Goal: Task Accomplishment & Management: Use online tool/utility

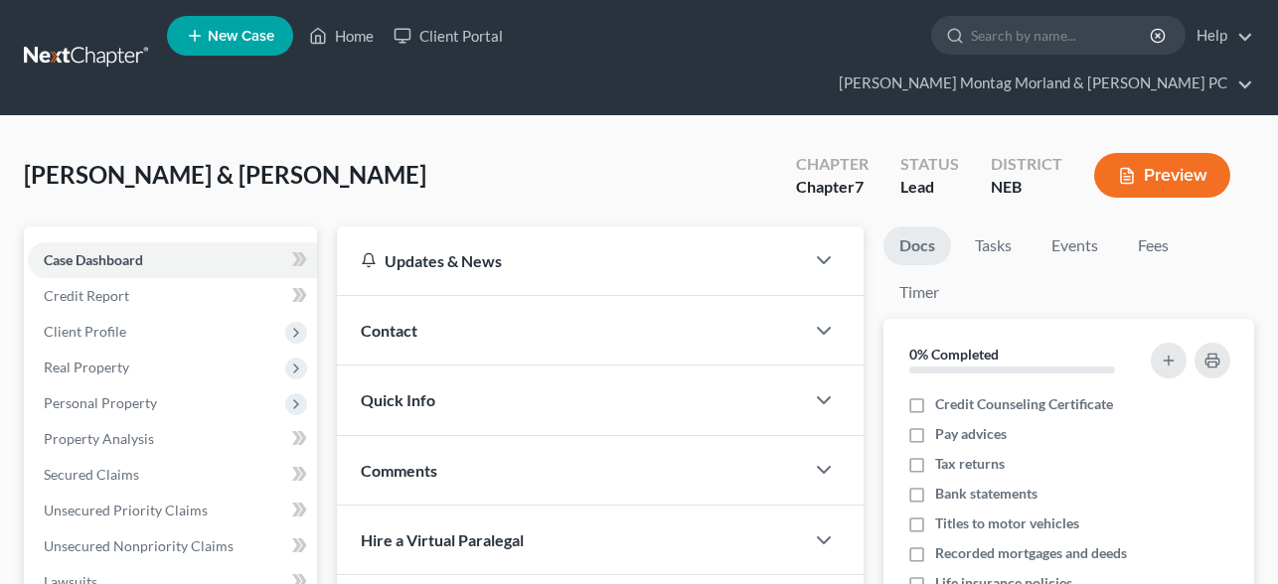
click at [1175, 153] on button "Preview" at bounding box center [1162, 175] width 136 height 45
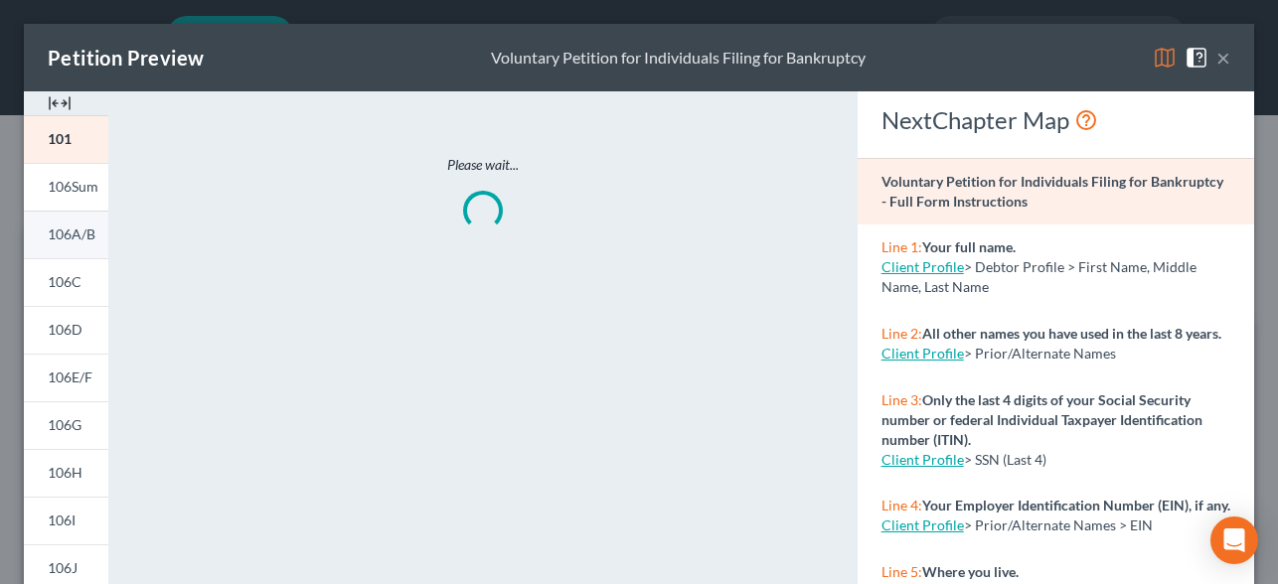
click at [71, 233] on span "106A/B" at bounding box center [72, 234] width 48 height 17
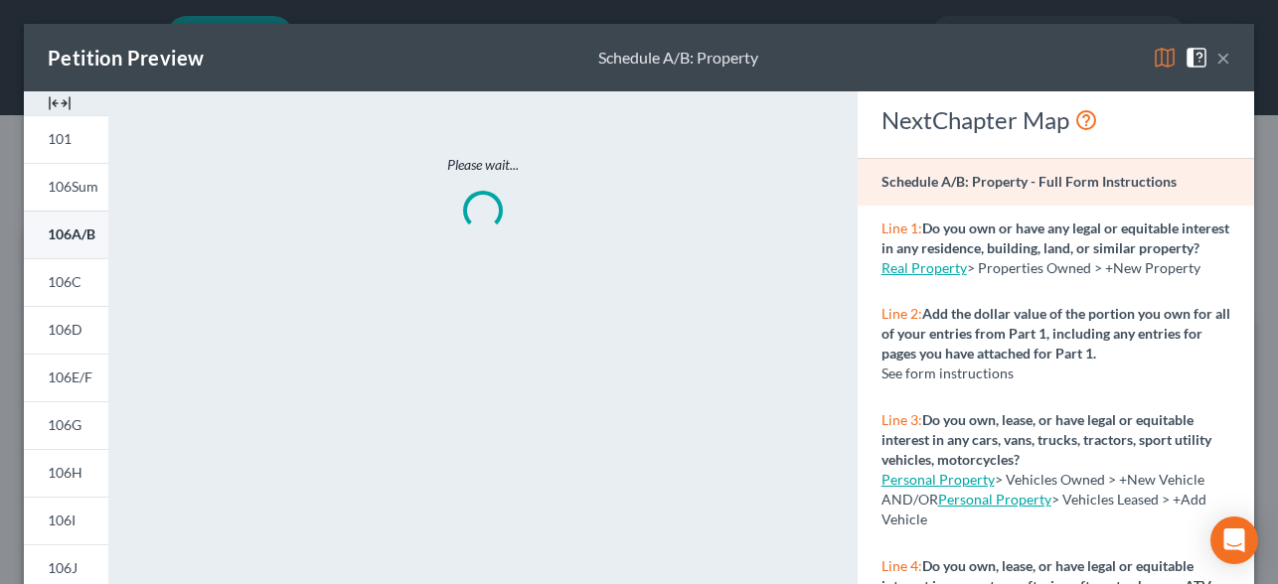
click at [71, 233] on span "106A/B" at bounding box center [72, 234] width 48 height 17
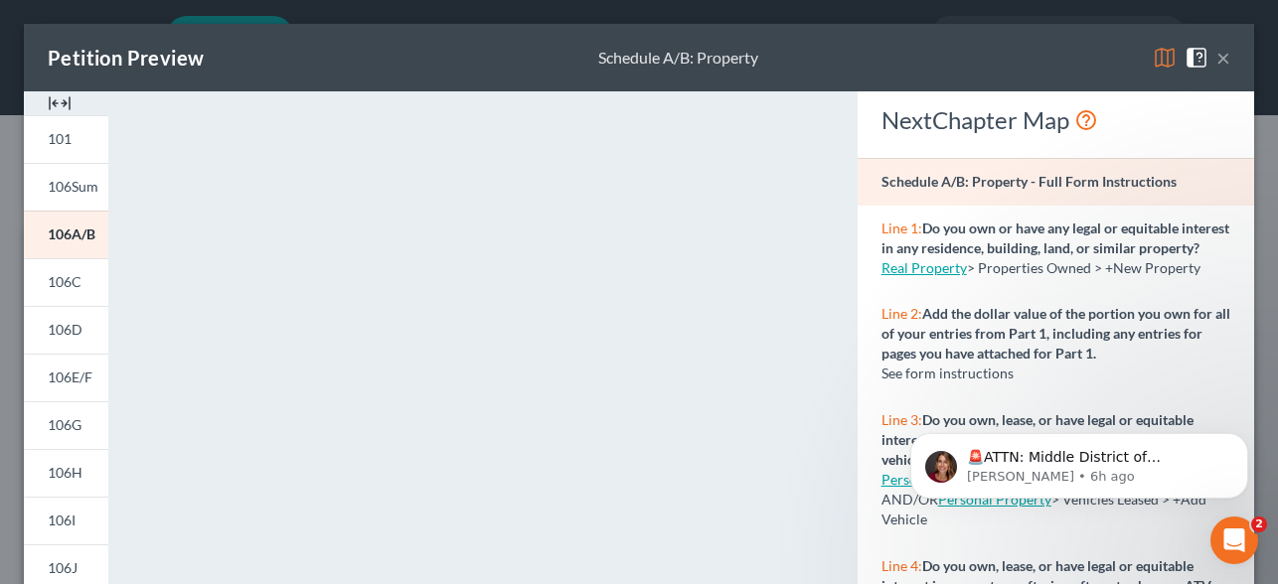
click at [1222, 63] on button "×" at bounding box center [1223, 58] width 14 height 24
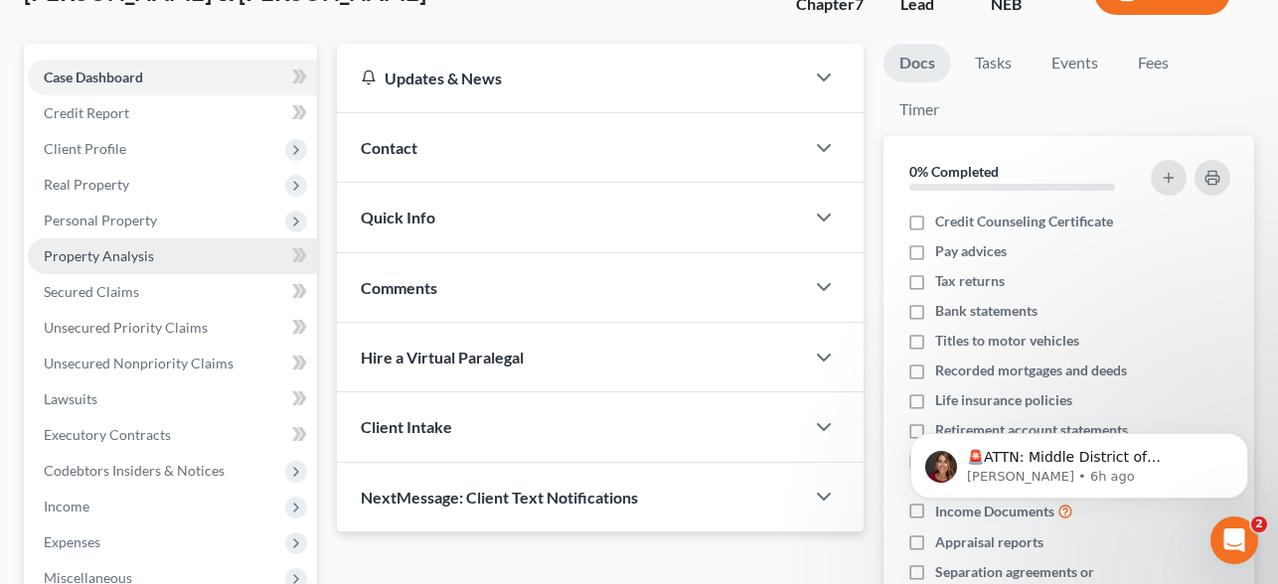
scroll to position [186, 0]
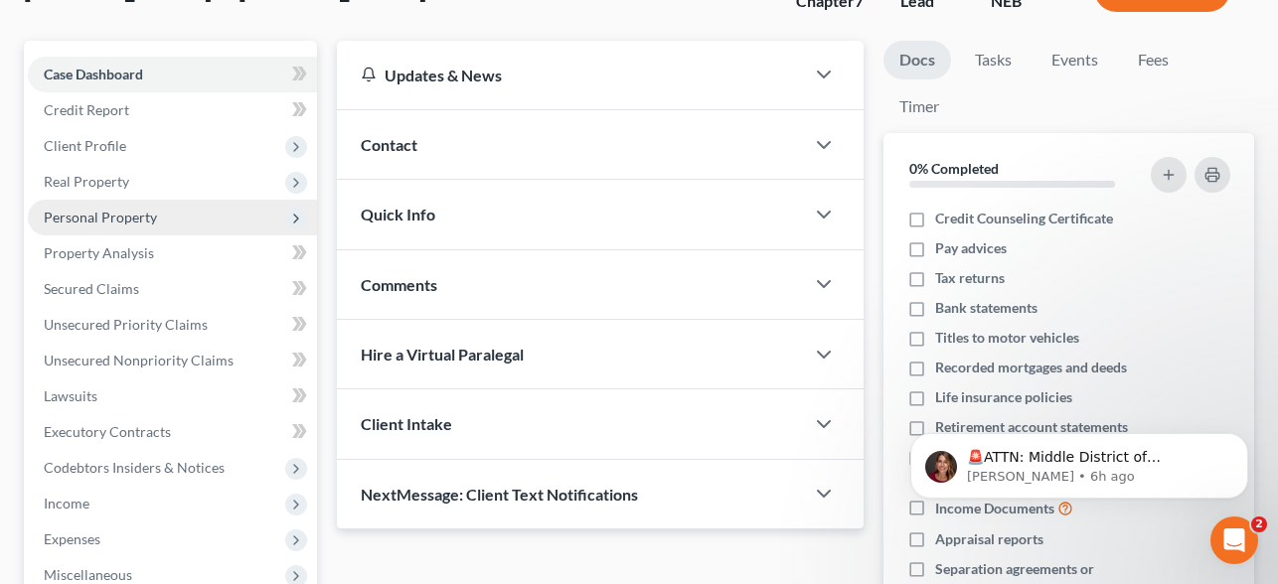
click at [105, 209] on span "Personal Property" at bounding box center [100, 217] width 113 height 17
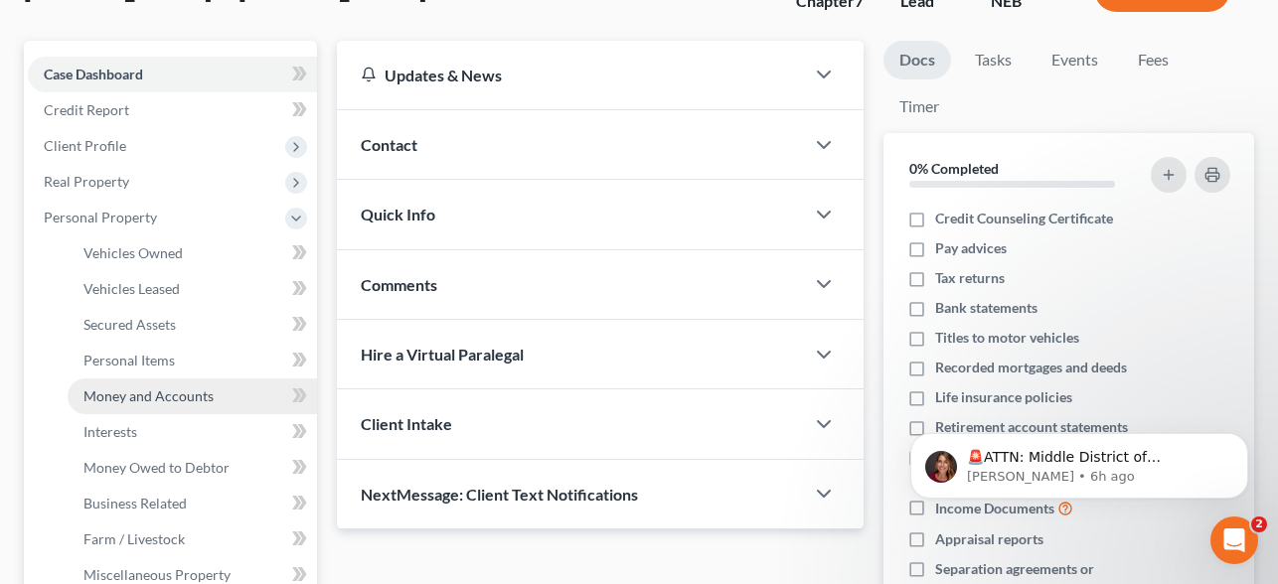
click at [146, 387] on span "Money and Accounts" at bounding box center [148, 395] width 130 height 17
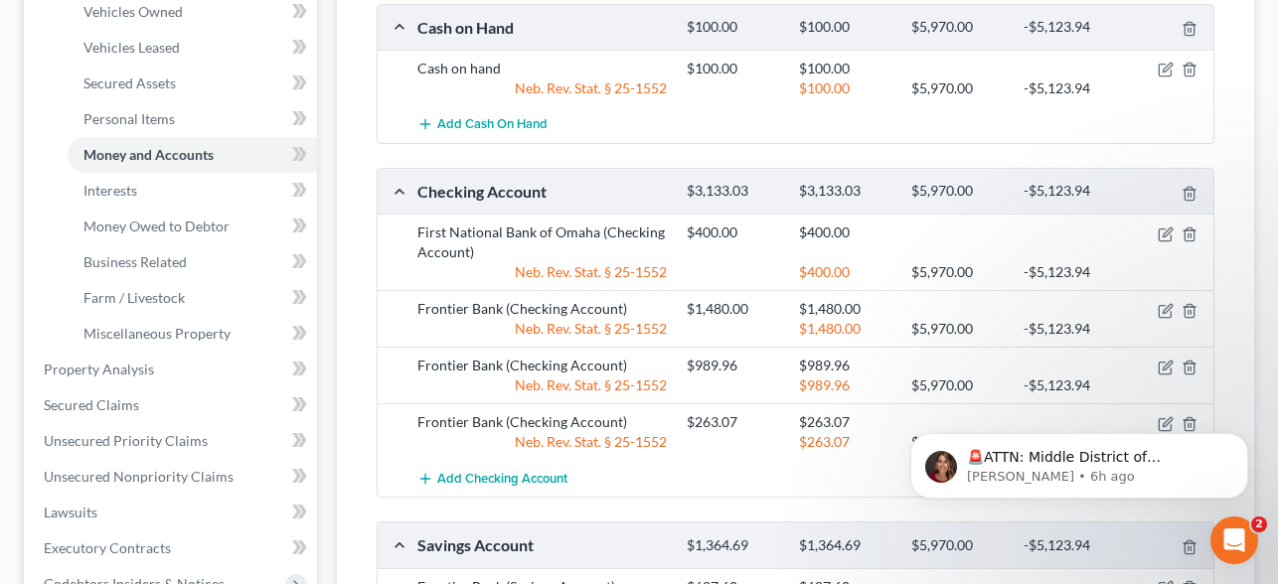
scroll to position [417, 0]
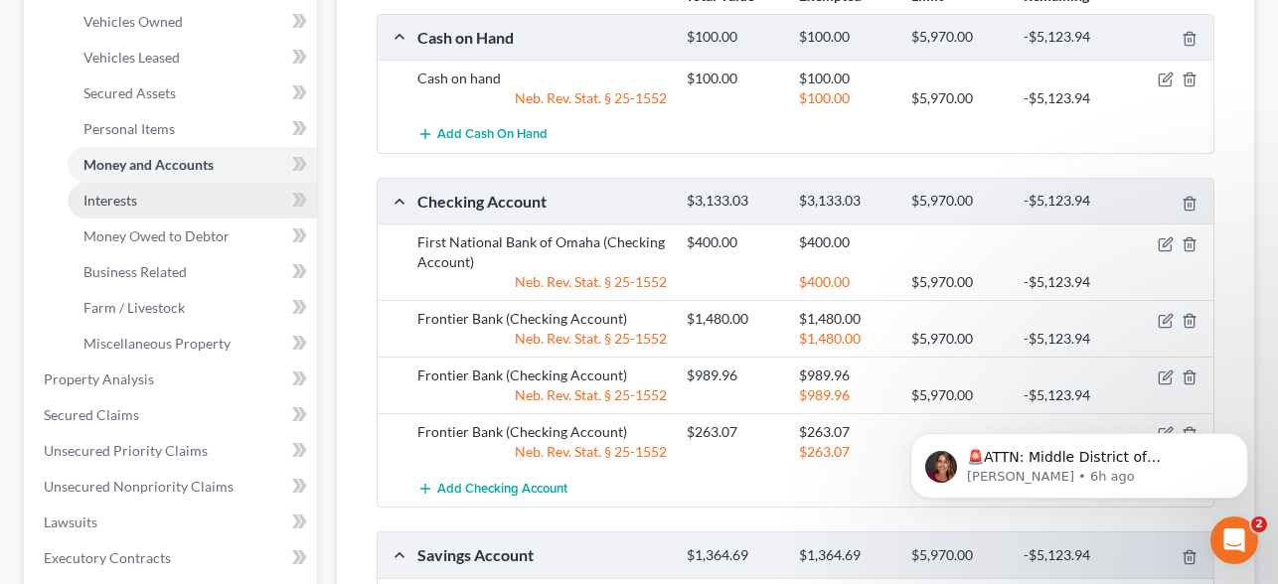
click at [113, 192] on span "Interests" at bounding box center [110, 200] width 54 height 17
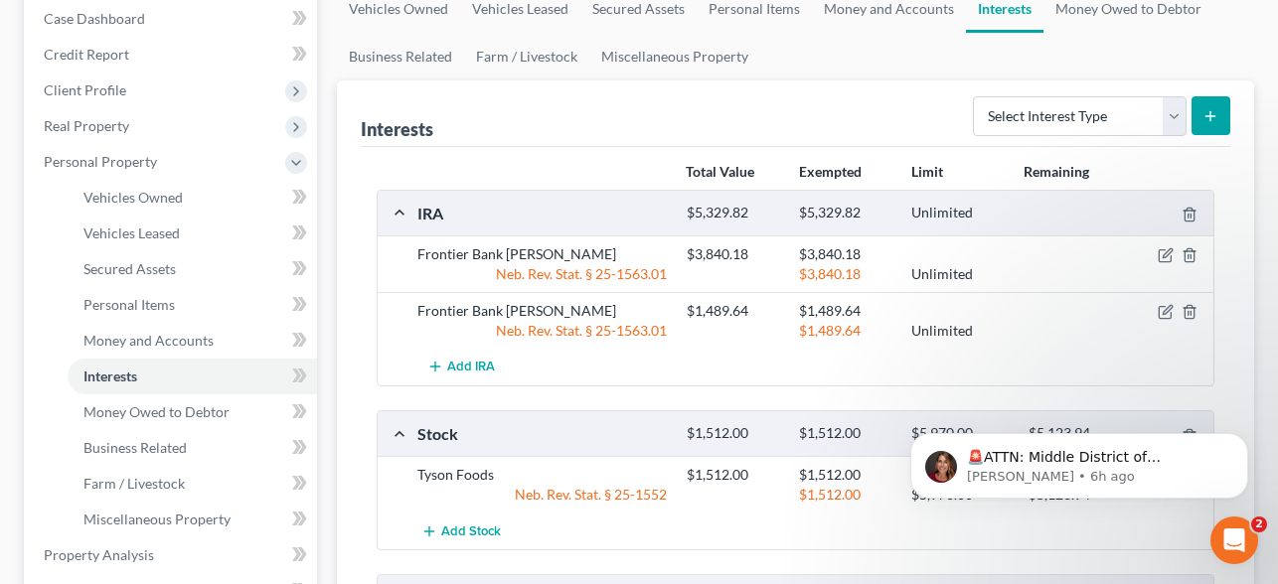
scroll to position [242, 0]
click at [1246, 438] on icon "Dismiss notification" at bounding box center [1242, 438] width 11 height 11
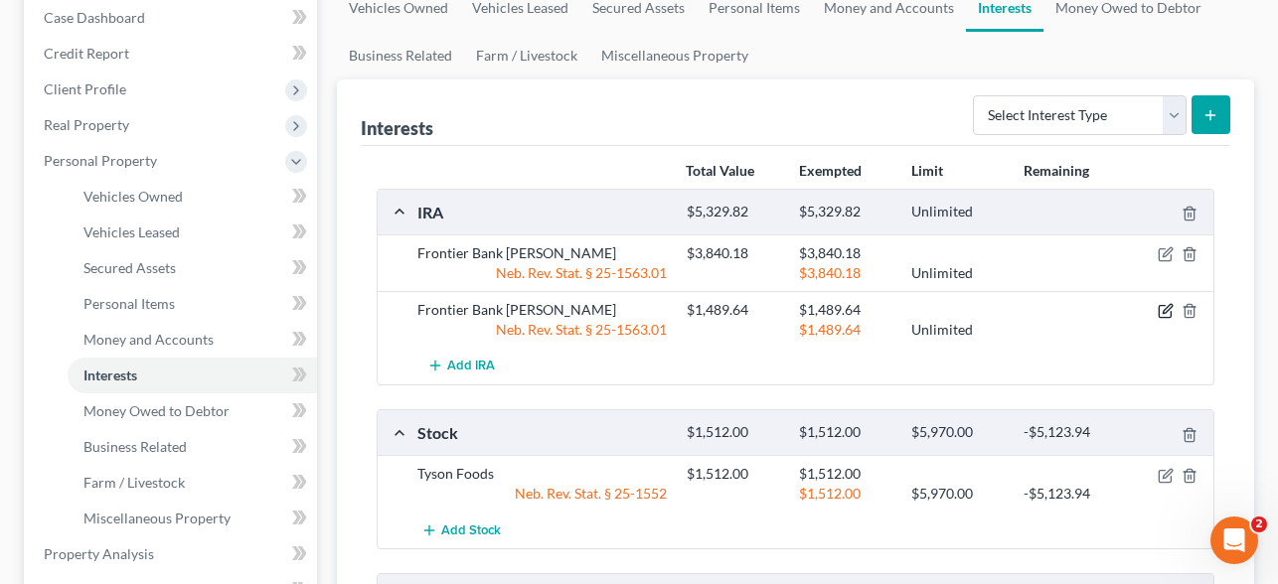
click at [1166, 305] on icon "button" at bounding box center [1166, 309] width 9 height 9
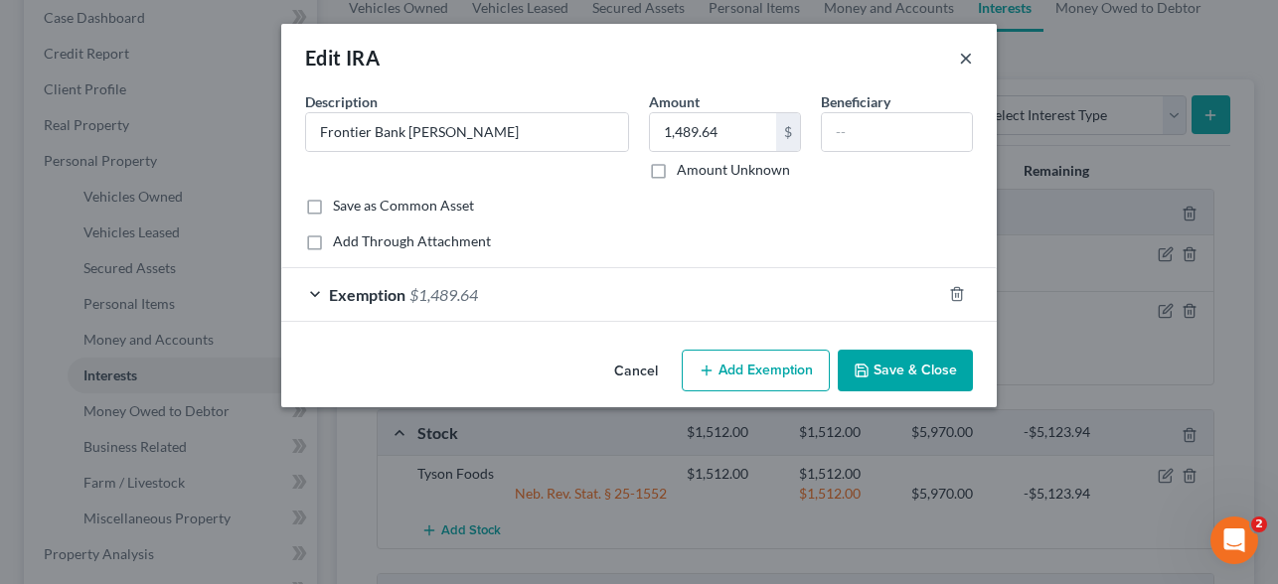
click at [964, 61] on button "×" at bounding box center [966, 58] width 14 height 24
